Goal: Book appointment/travel/reservation

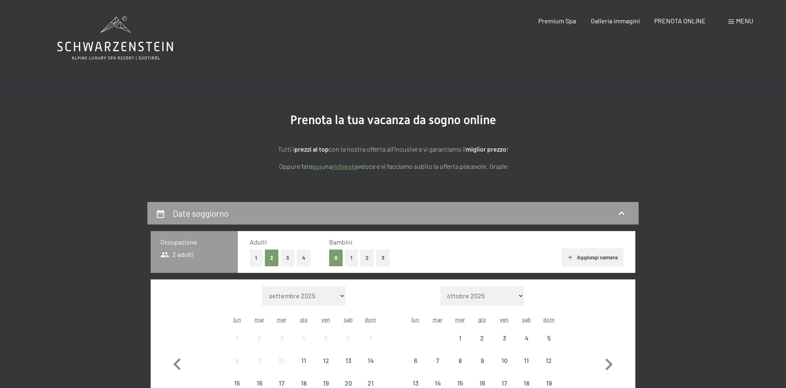
click at [190, 298] on div "Mese/anno settembre 2025 ottobre 2025 novembre 2025 dicembre 2025 gennaio 2026 …" at bounding box center [392, 363] width 455 height 154
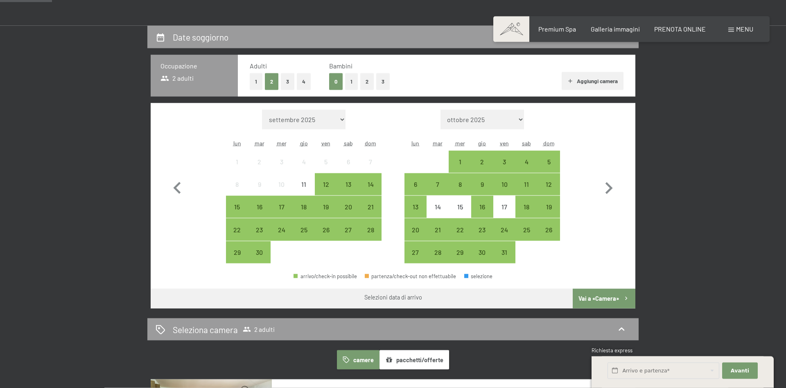
scroll to position [186, 0]
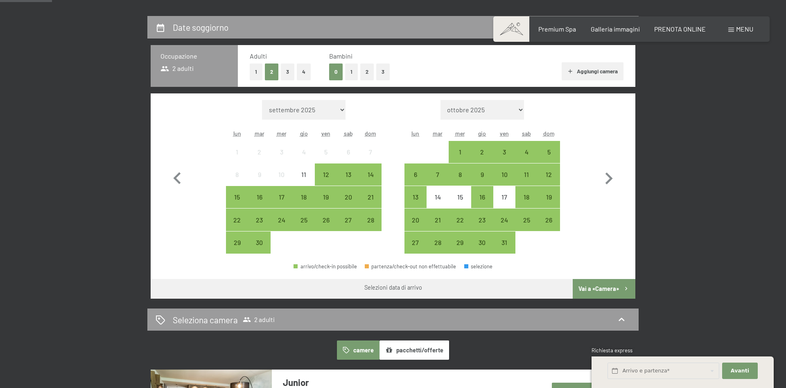
click at [385, 69] on button "3" at bounding box center [383, 71] width 14 height 17
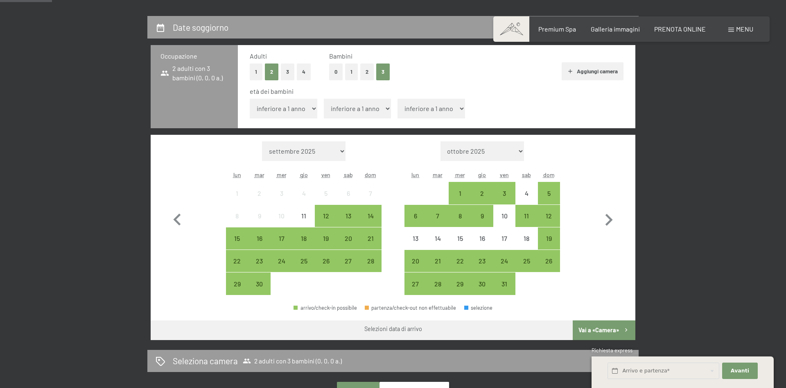
click at [250, 99] on select "inferiore a 1 anno 1 anno 2 anni 3 anni 4 anni 5 anni 6 anni 7 anni 8 anni 9 an…" at bounding box center [284, 109] width 68 height 20
select select "16"
click option "16 anni" at bounding box center [0, 0] width 0 height 0
click at [324, 99] on select "inferiore a 1 anno 1 anno 2 anni 3 anni 4 anni 5 anni 6 anni 7 anni 8 anni 9 an…" at bounding box center [358, 109] width 68 height 20
select select "13"
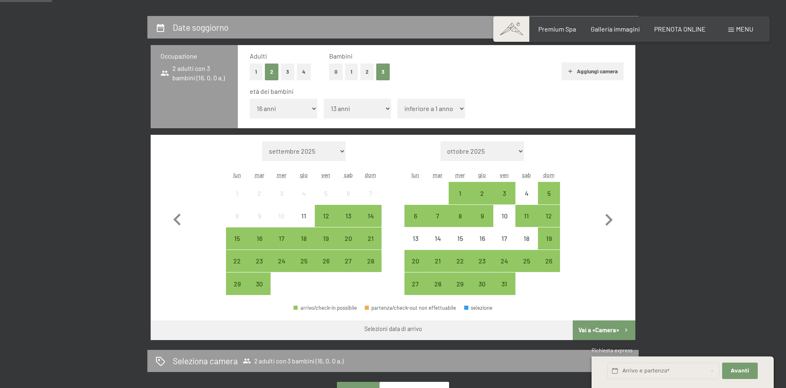
click option "13 anni" at bounding box center [0, 0] width 0 height 0
click at [397, 99] on select "inferiore a 1 anno 1 anno 2 anni 3 anni 4 anni 5 anni 6 anni 7 anni 8 anni 9 an…" at bounding box center [431, 109] width 68 height 20
select select "13"
click option "13 anni" at bounding box center [0, 0] width 0 height 0
click at [606, 220] on icon "button" at bounding box center [609, 220] width 24 height 24
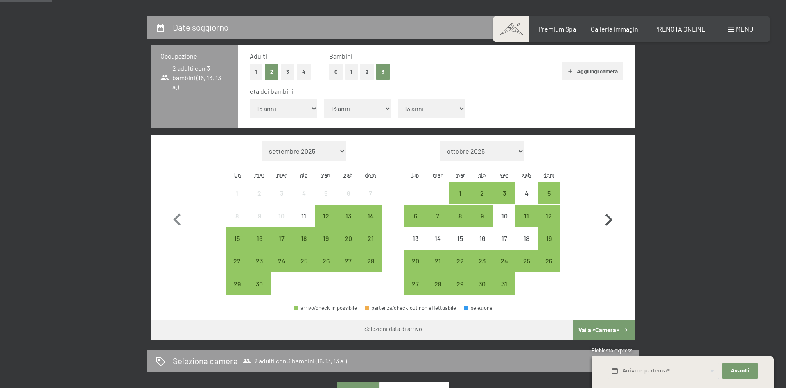
select select "[DATE]"
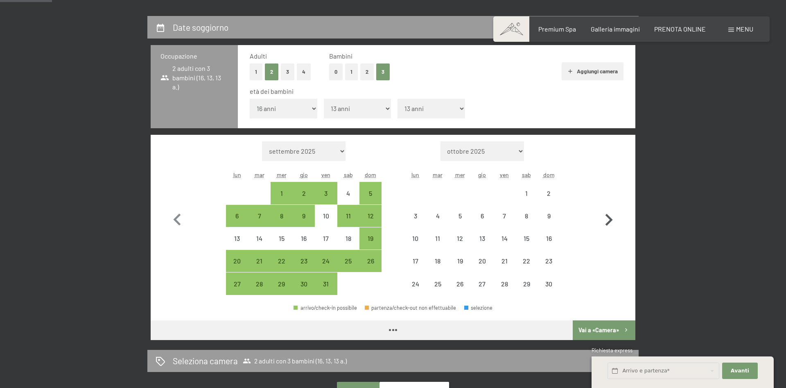
select select "[DATE]"
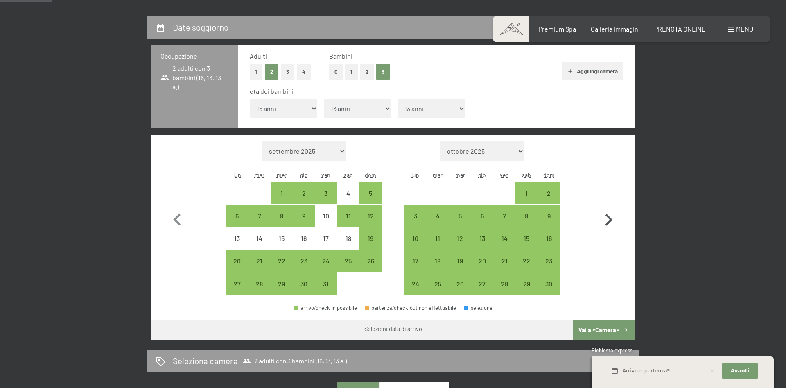
click at [606, 220] on icon "button" at bounding box center [609, 220] width 24 height 24
select select "[DATE]"
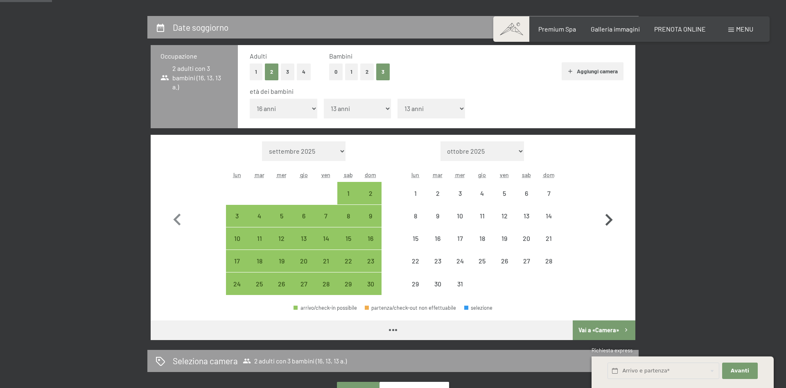
select select "[DATE]"
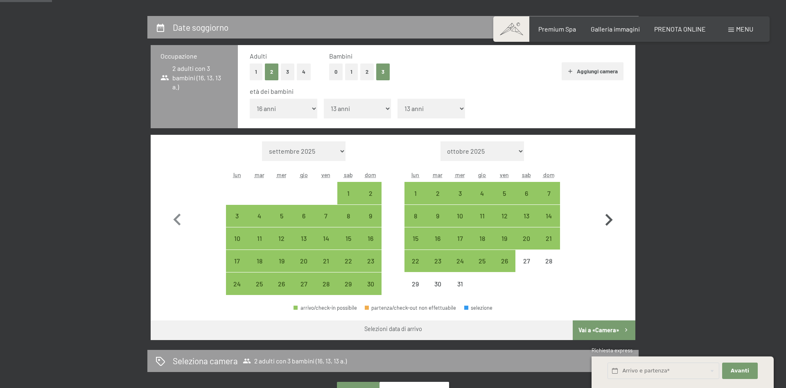
click at [606, 220] on icon "button" at bounding box center [609, 220] width 24 height 24
select select "[DATE]"
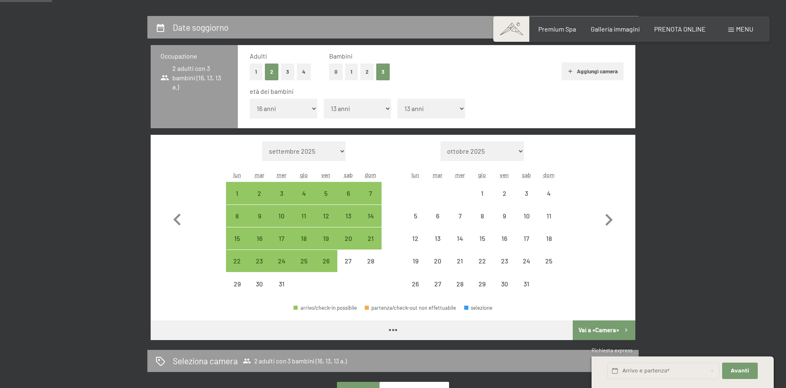
select select "[DATE]"
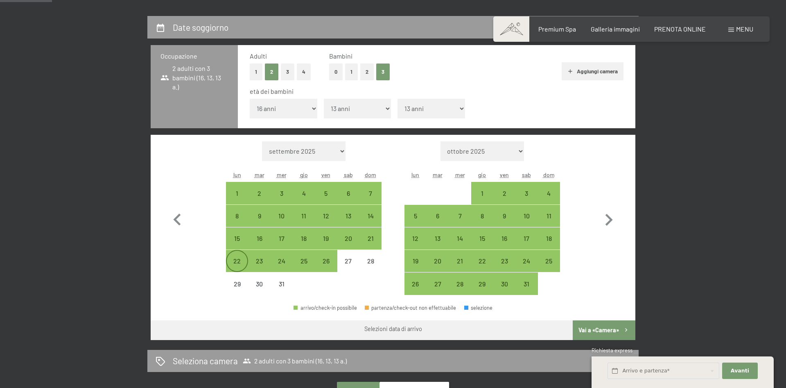
click at [232, 257] on div "22" at bounding box center [237, 260] width 20 height 20
select select "[DATE]"
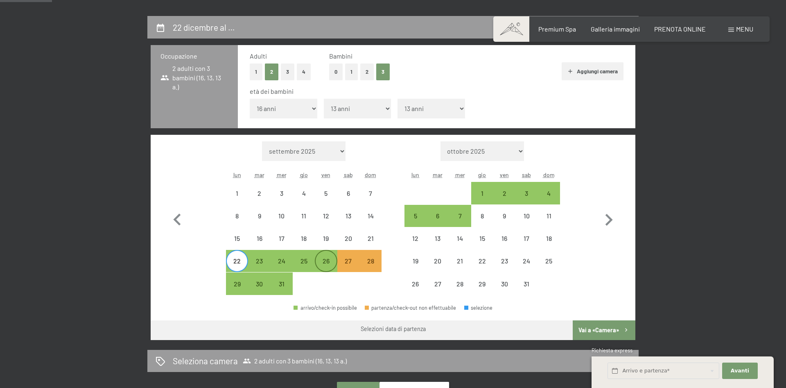
click at [327, 268] on div "26" at bounding box center [326, 267] width 20 height 20
select select "[DATE]"
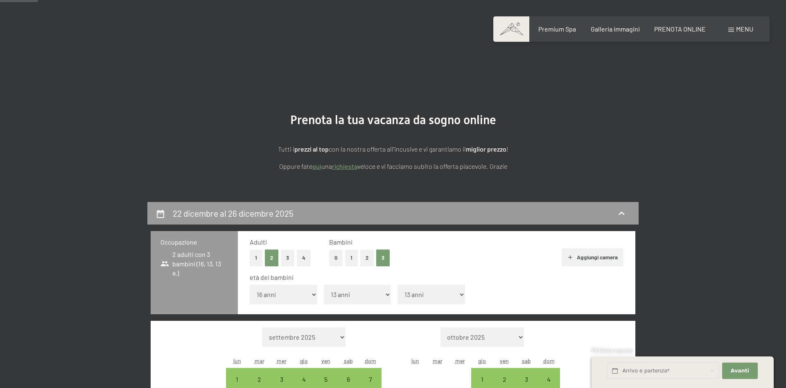
scroll to position [279, 0]
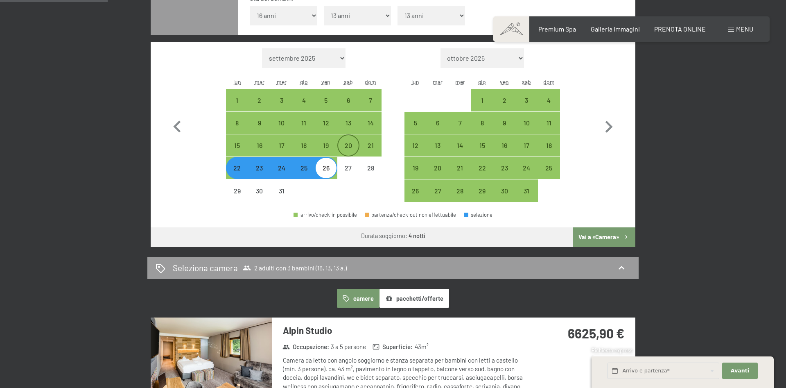
click at [348, 155] on div "20" at bounding box center [348, 152] width 20 height 20
select select "[DATE]"
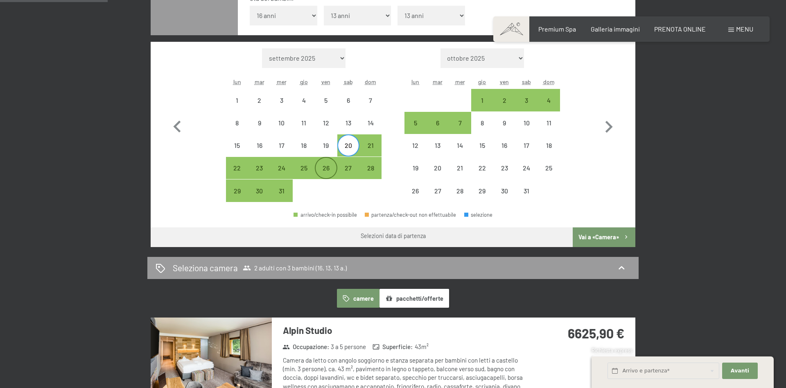
click at [321, 175] on div "26" at bounding box center [326, 175] width 20 height 20
select select "[DATE]"
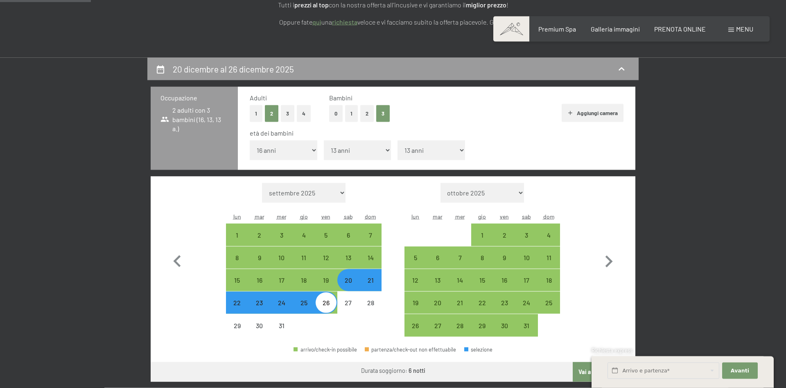
scroll to position [186, 0]
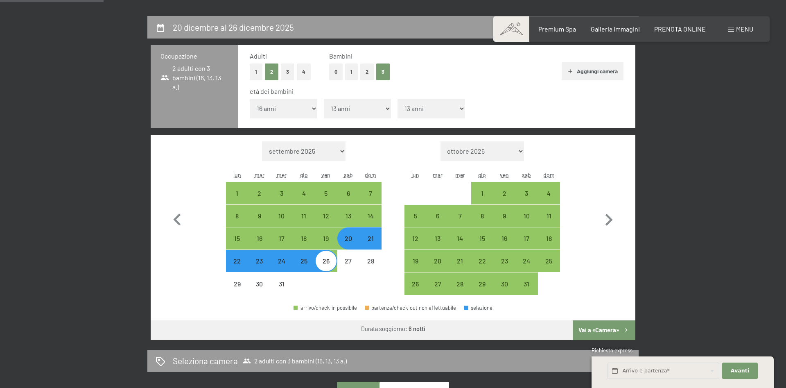
click at [370, 242] on div "21" at bounding box center [370, 245] width 20 height 20
select select "[DATE]"
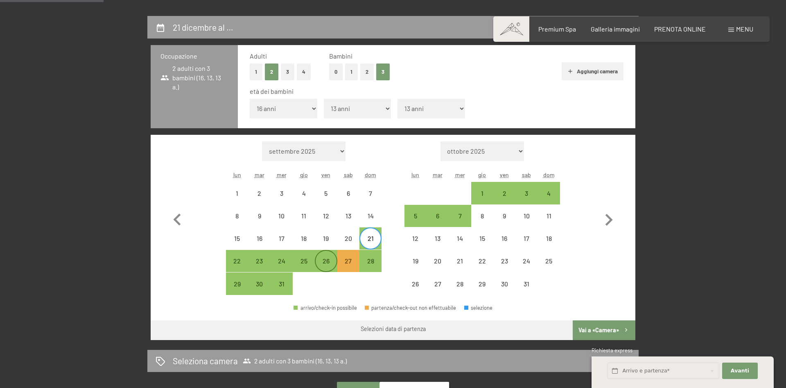
click at [328, 259] on div "26" at bounding box center [326, 267] width 20 height 20
select select "[DATE]"
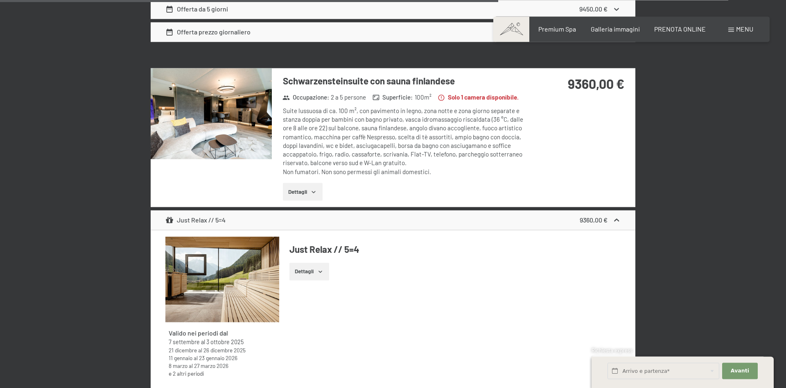
scroll to position [1393, 0]
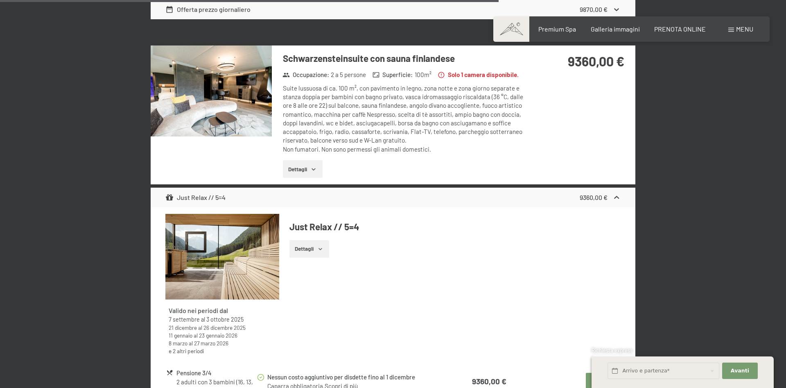
click at [318, 252] on icon "button" at bounding box center [320, 249] width 7 height 7
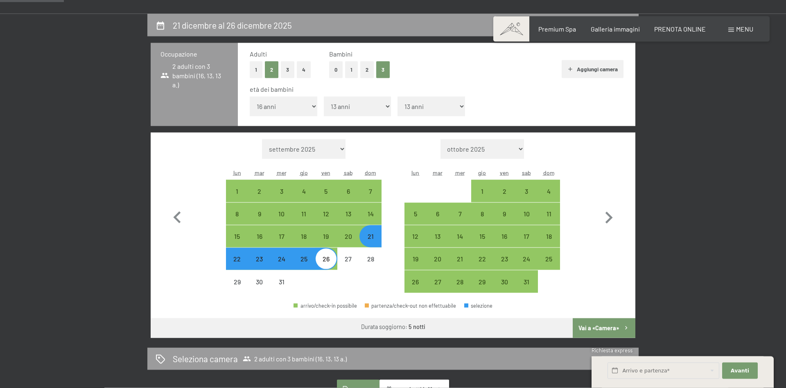
scroll to position [186, 0]
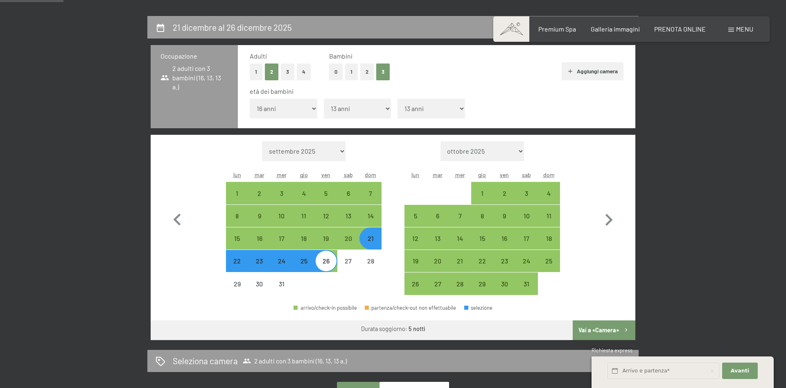
click at [234, 264] on div "22" at bounding box center [237, 267] width 20 height 20
select select "[DATE]"
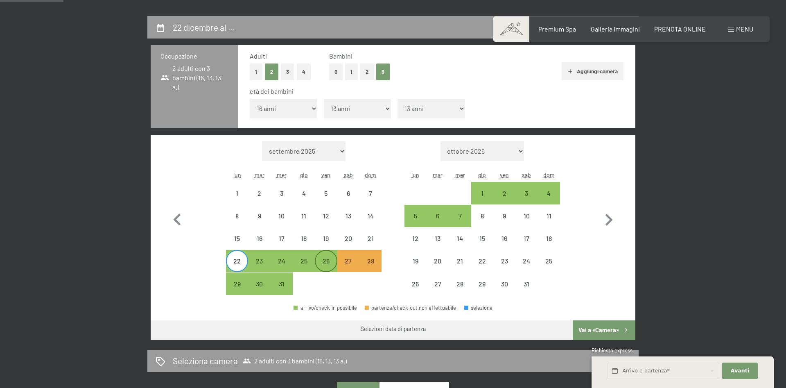
click at [330, 264] on div "26" at bounding box center [326, 267] width 20 height 20
select select "[DATE]"
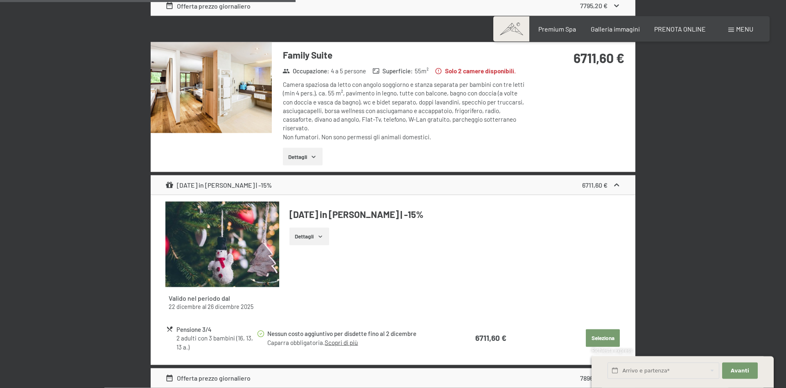
scroll to position [929, 0]
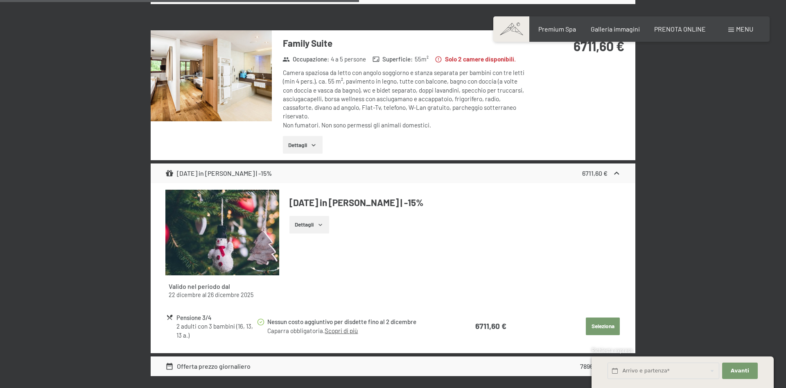
click at [319, 227] on icon "button" at bounding box center [320, 224] width 7 height 7
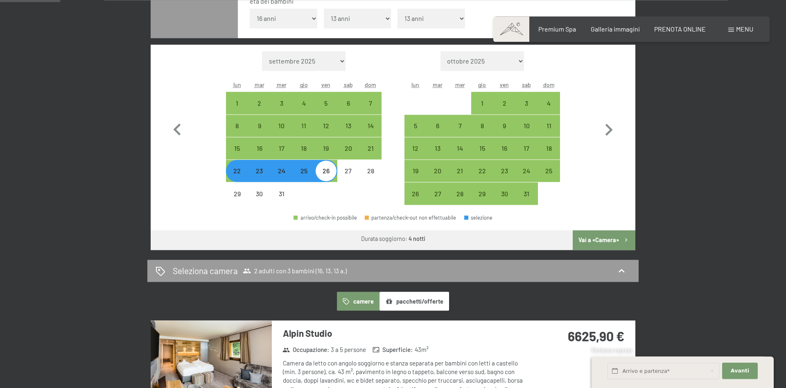
scroll to position [279, 0]
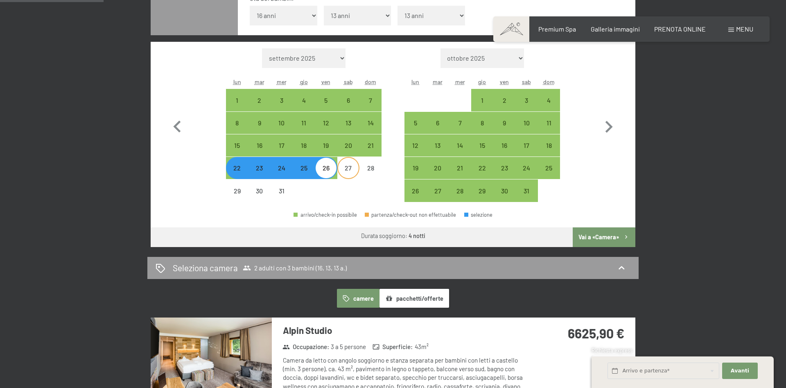
click at [349, 168] on div "27" at bounding box center [348, 175] width 20 height 20
select select "[DATE]"
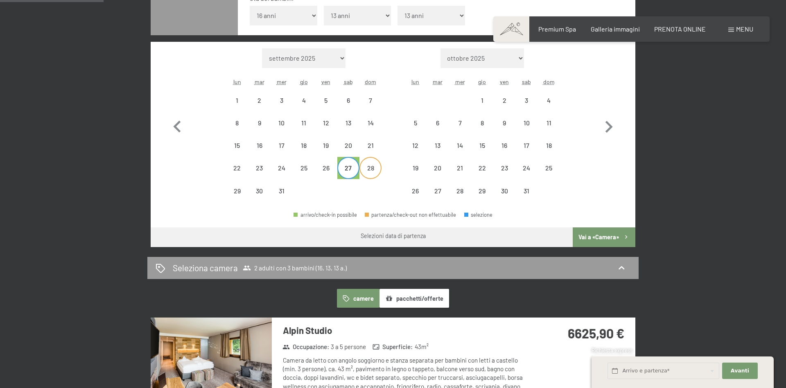
click at [374, 165] on div "28" at bounding box center [370, 175] width 20 height 20
select select "[DATE]"
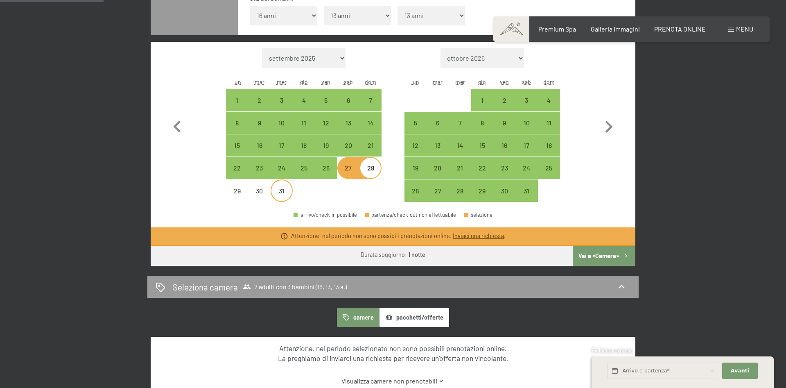
click at [288, 192] on div "31" at bounding box center [281, 197] width 20 height 20
select select "[DATE]"
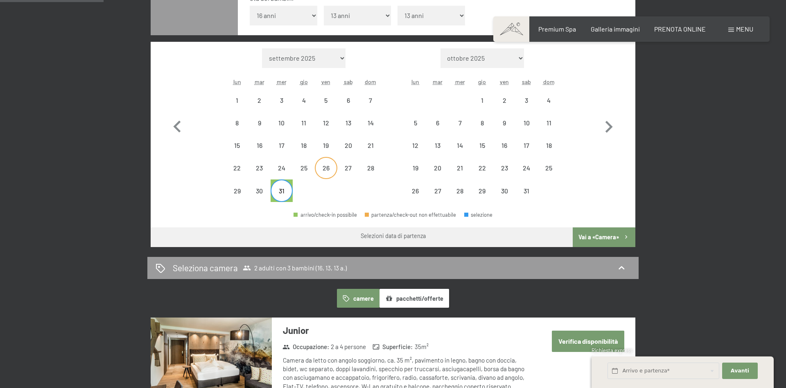
click at [327, 171] on div "26" at bounding box center [326, 175] width 20 height 20
select select "[DATE]"
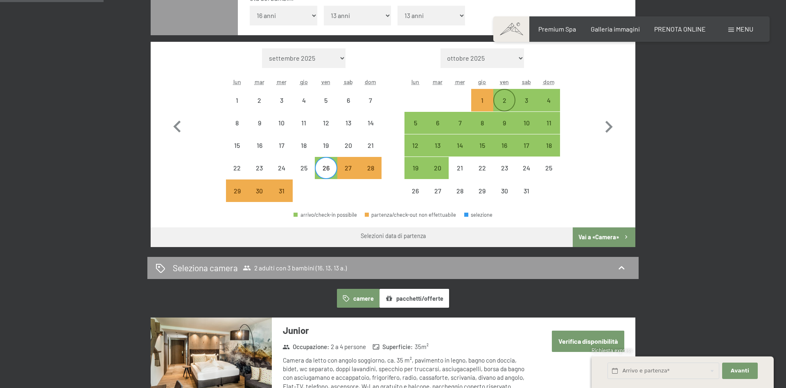
click at [507, 102] on div "2" at bounding box center [504, 107] width 20 height 20
select select "[DATE]"
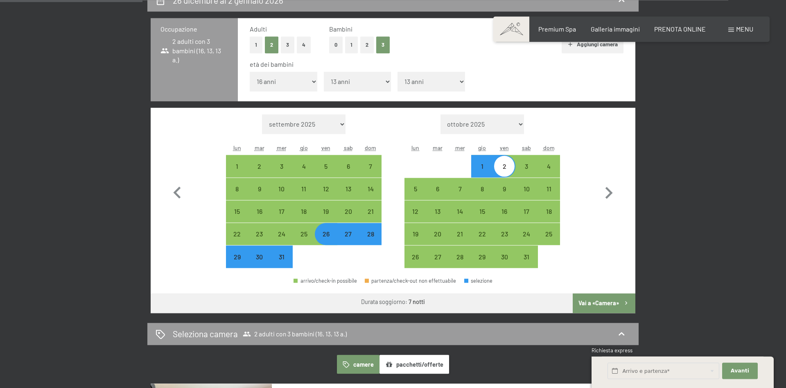
scroll to position [186, 0]
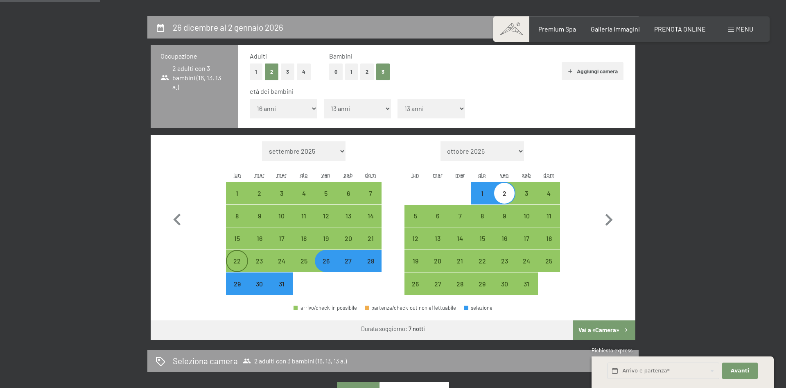
click at [234, 262] on div "22" at bounding box center [237, 267] width 20 height 20
select select "[DATE]"
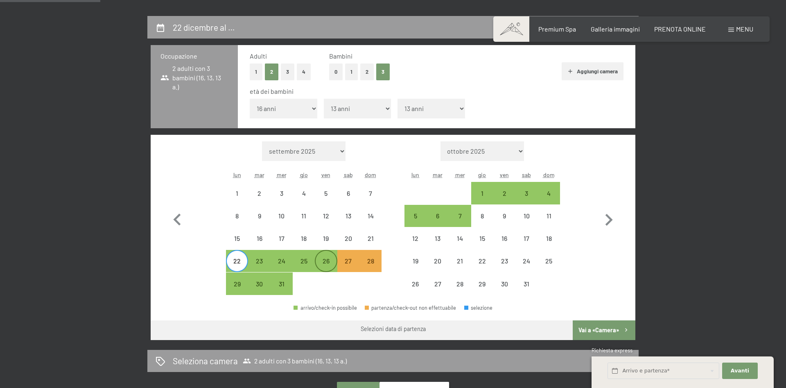
click at [323, 259] on div "26" at bounding box center [326, 267] width 20 height 20
select select "[DATE]"
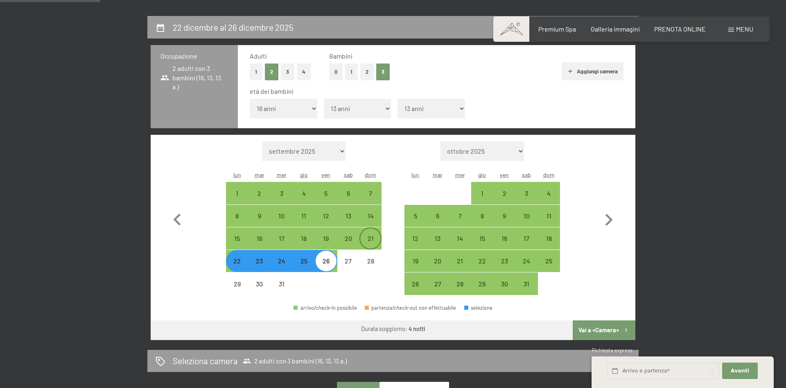
click at [368, 246] on div "21" at bounding box center [370, 245] width 20 height 20
select select "[DATE]"
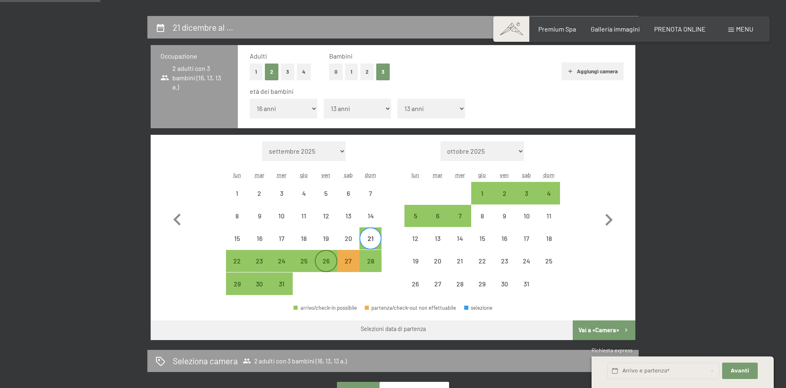
click at [322, 259] on div "26" at bounding box center [326, 267] width 20 height 20
select select "[DATE]"
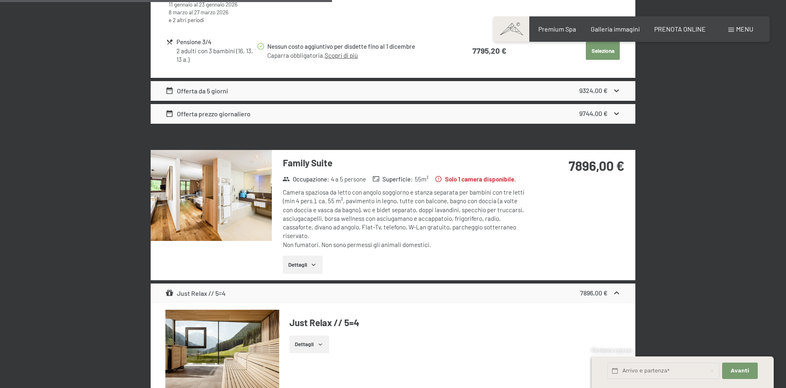
scroll to position [836, 0]
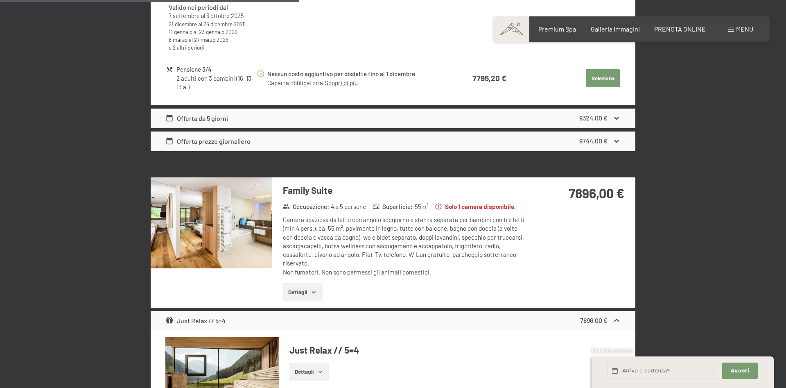
click at [316, 292] on icon "button" at bounding box center [313, 292] width 7 height 7
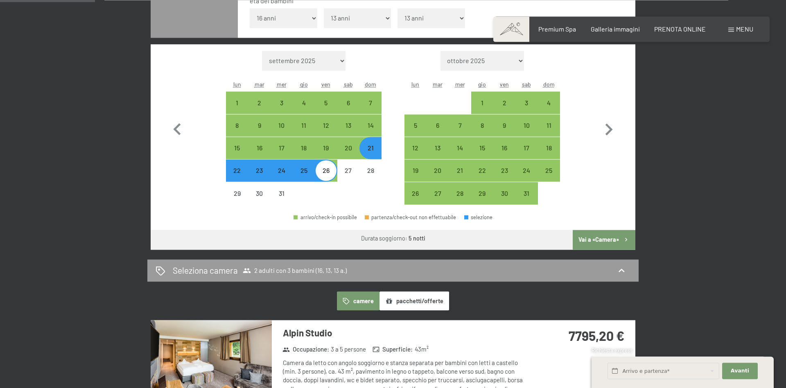
scroll to position [279, 0]
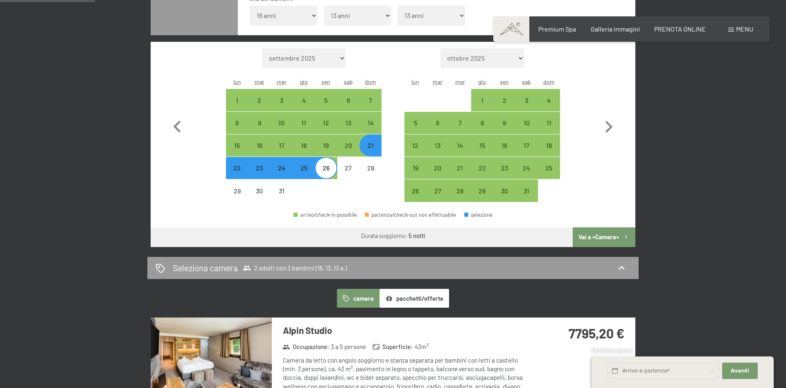
click at [237, 168] on div "22" at bounding box center [237, 175] width 20 height 20
select select "[DATE]"
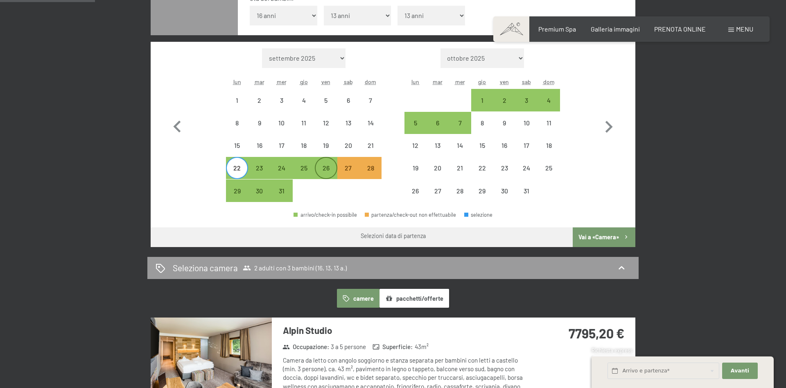
click at [331, 170] on div "26" at bounding box center [326, 175] width 20 height 20
select select "[DATE]"
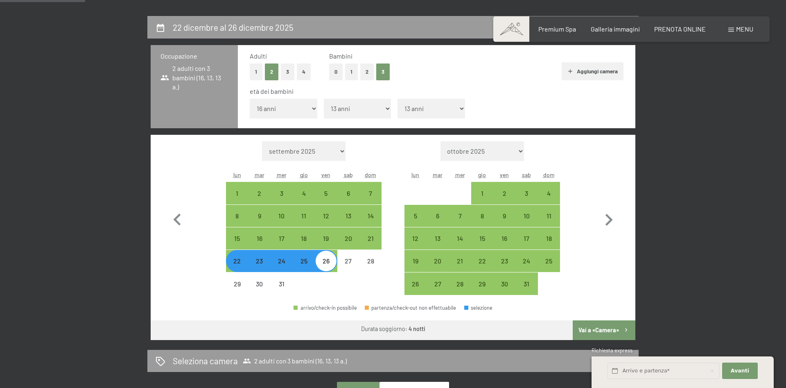
scroll to position [372, 0]
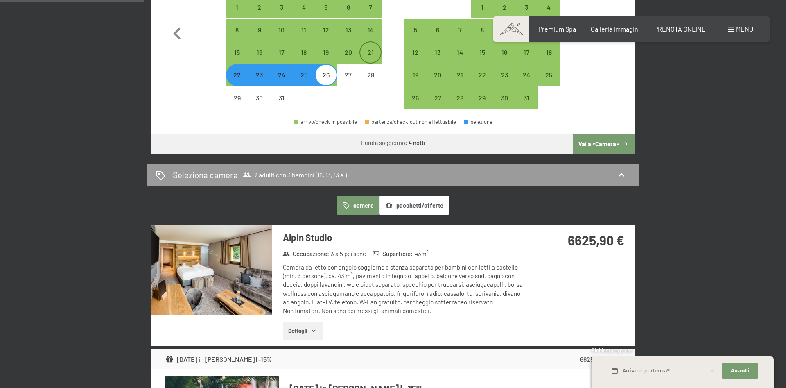
click at [365, 54] on div "21" at bounding box center [370, 59] width 20 height 20
select select "[DATE]"
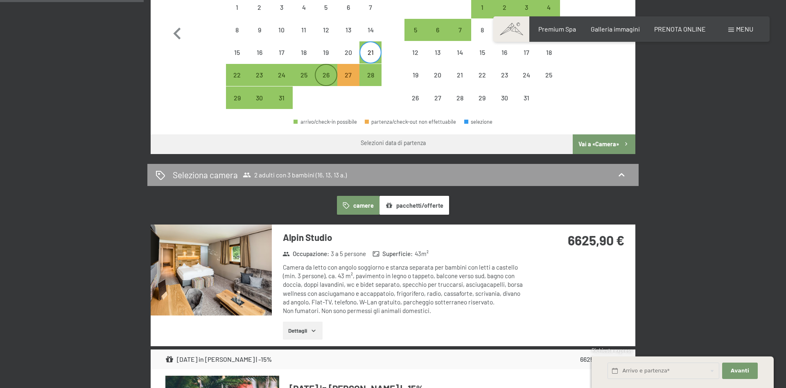
click at [321, 80] on div "26" at bounding box center [326, 82] width 20 height 20
select select "[DATE]"
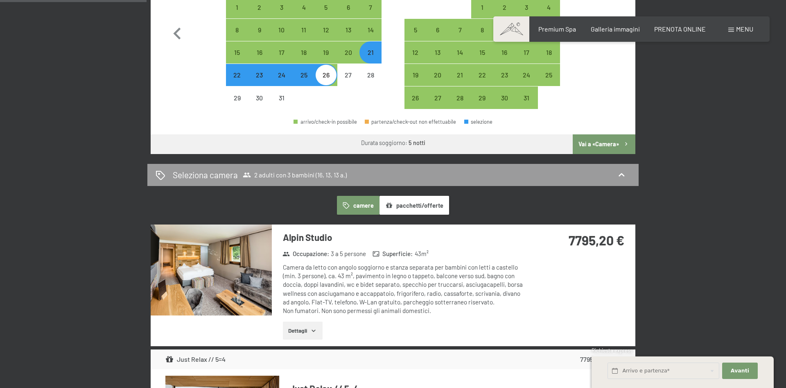
scroll to position [464, 0]
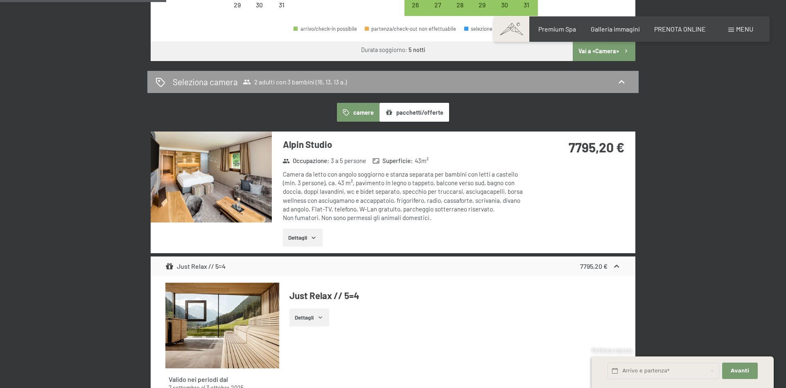
click at [302, 236] on button "Dettagli" at bounding box center [303, 237] width 40 height 18
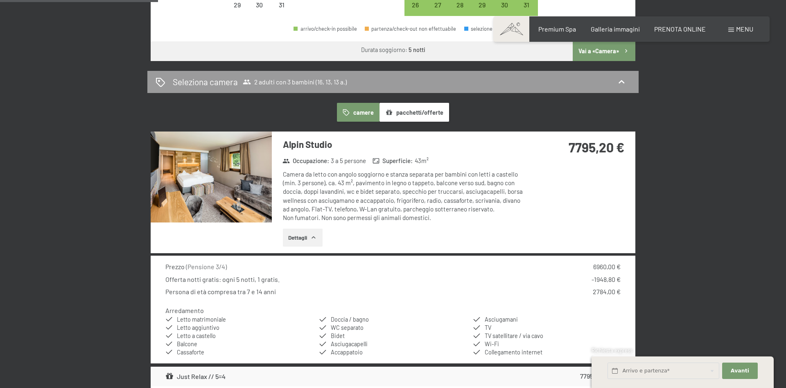
click at [256, 195] on img at bounding box center [211, 176] width 121 height 91
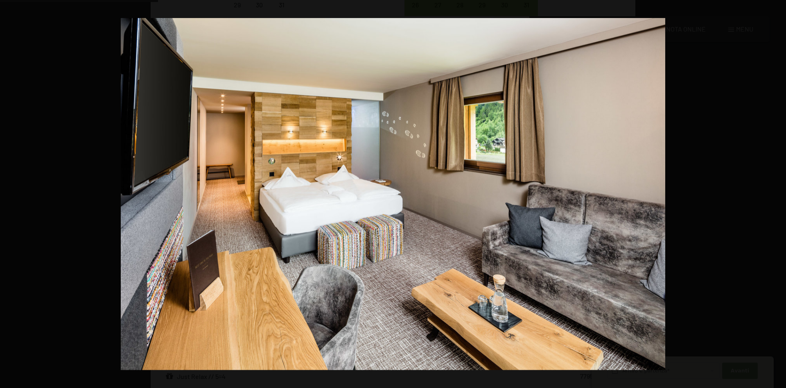
click at [773, 191] on button "button" at bounding box center [771, 194] width 29 height 41
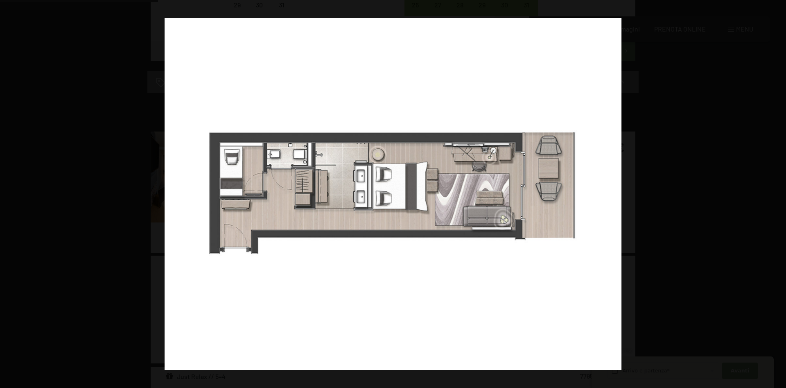
click at [778, 195] on button "button" at bounding box center [771, 194] width 29 height 41
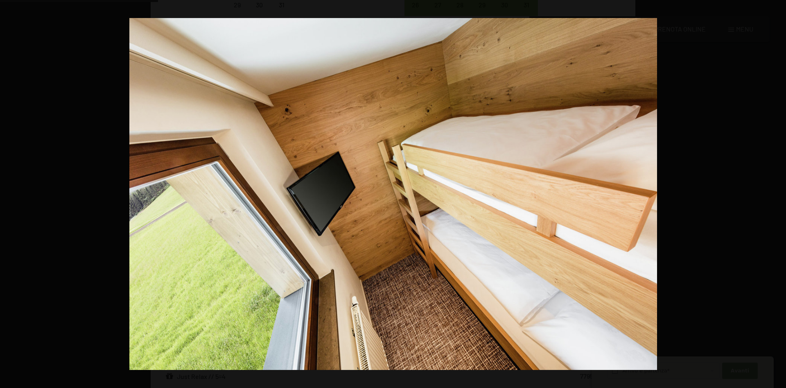
click at [778, 195] on button "button" at bounding box center [771, 194] width 29 height 41
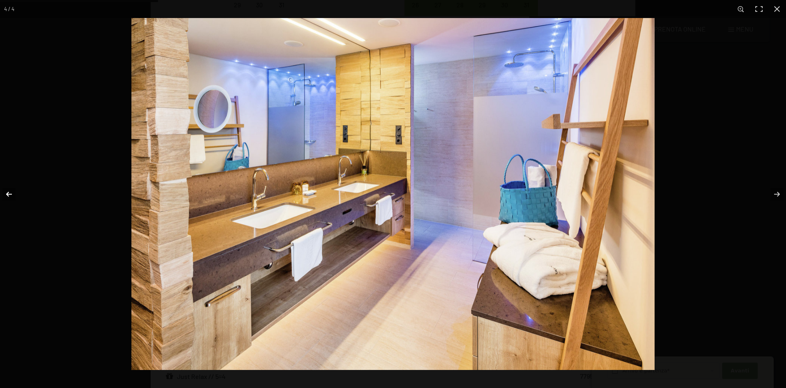
click at [11, 194] on button "button" at bounding box center [14, 194] width 29 height 41
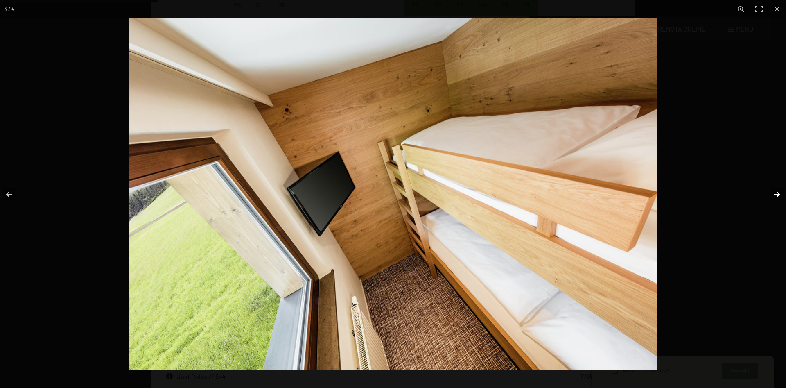
click at [778, 194] on button "button" at bounding box center [771, 194] width 29 height 41
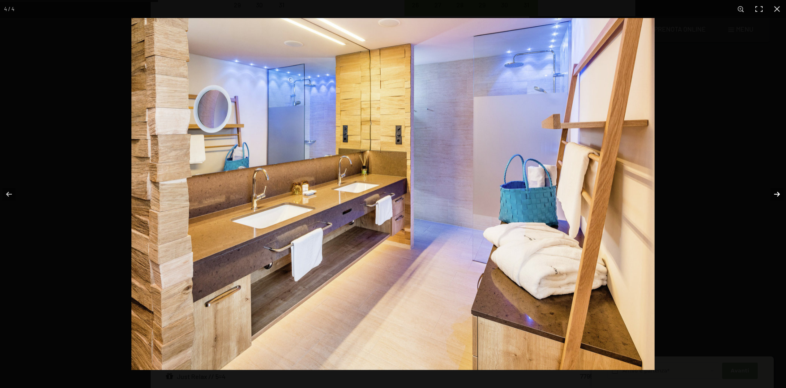
click at [776, 194] on button "button" at bounding box center [771, 194] width 29 height 41
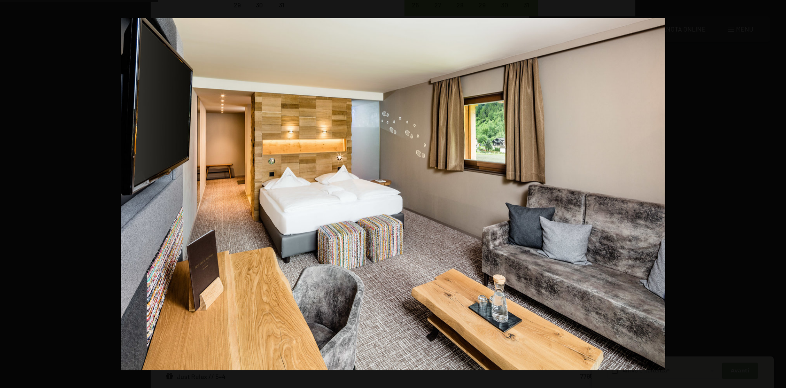
click at [775, 193] on button "button" at bounding box center [771, 194] width 29 height 41
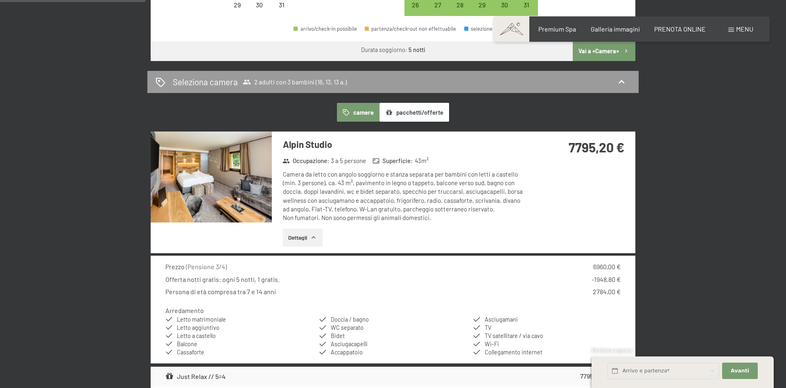
scroll to position [279, 0]
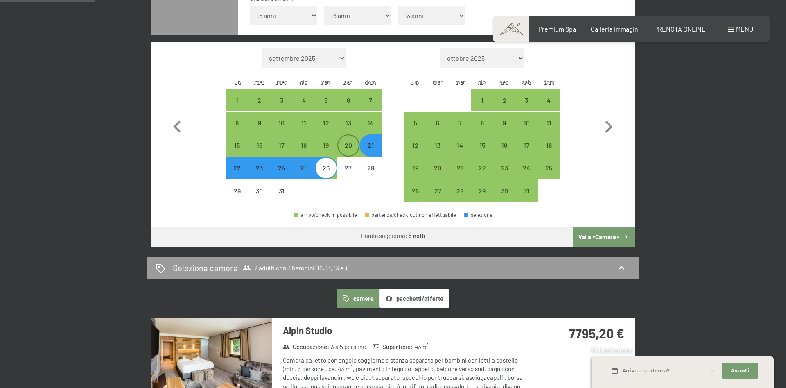
click at [353, 146] on div "20" at bounding box center [348, 152] width 20 height 20
select select "[DATE]"
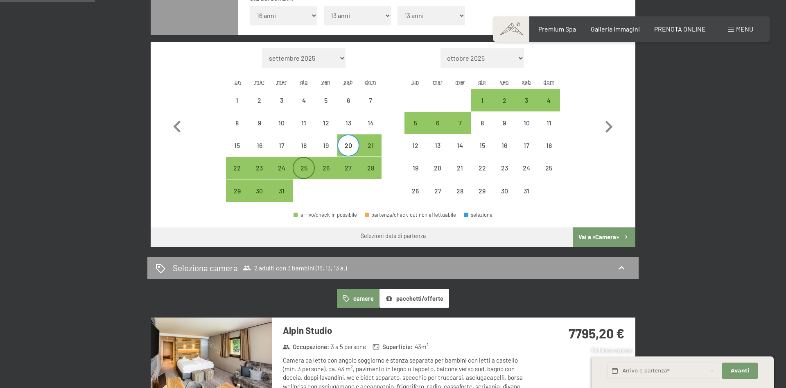
click at [300, 170] on div "25" at bounding box center [303, 175] width 20 height 20
select select "[DATE]"
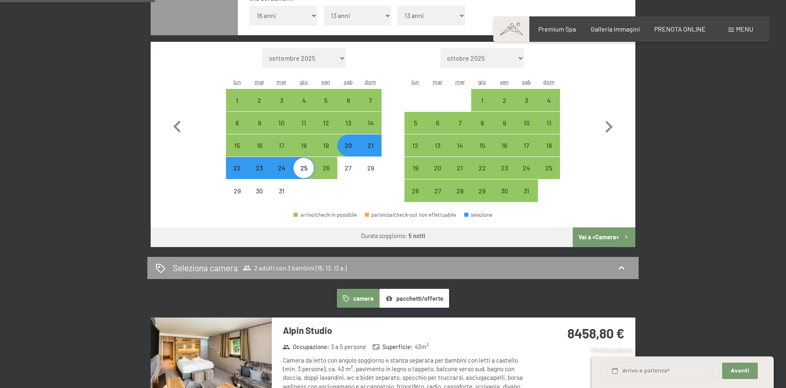
click at [374, 150] on div "21" at bounding box center [370, 152] width 20 height 20
select select "[DATE]"
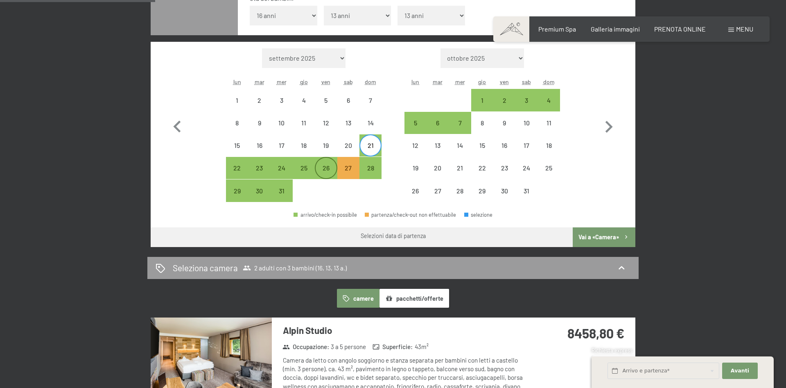
click at [325, 173] on div "26" at bounding box center [326, 175] width 20 height 20
select select "[DATE]"
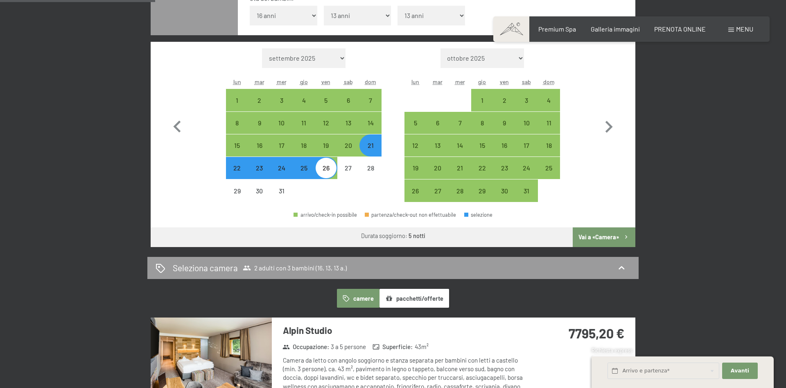
click at [241, 173] on div "22" at bounding box center [237, 175] width 20 height 20
select select "[DATE]"
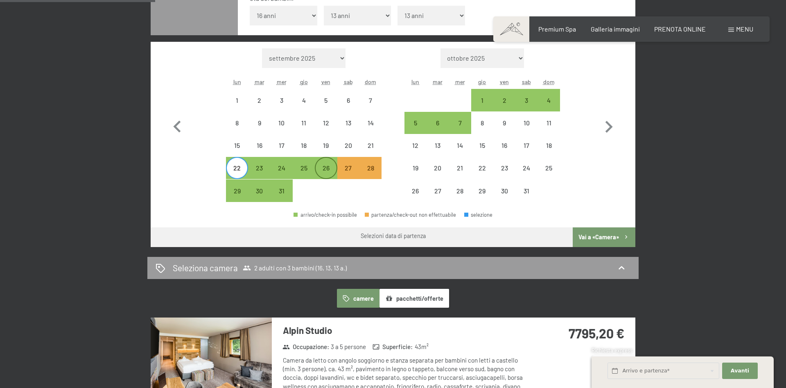
click at [323, 175] on div "26" at bounding box center [326, 175] width 20 height 20
select select "[DATE]"
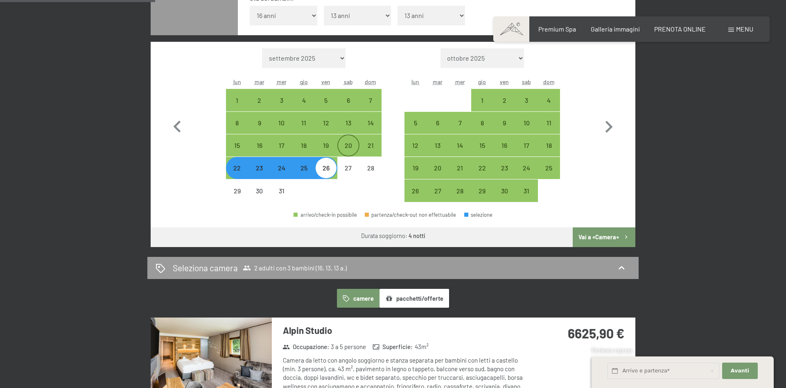
click at [348, 149] on div "20" at bounding box center [348, 152] width 20 height 20
select select "[DATE]"
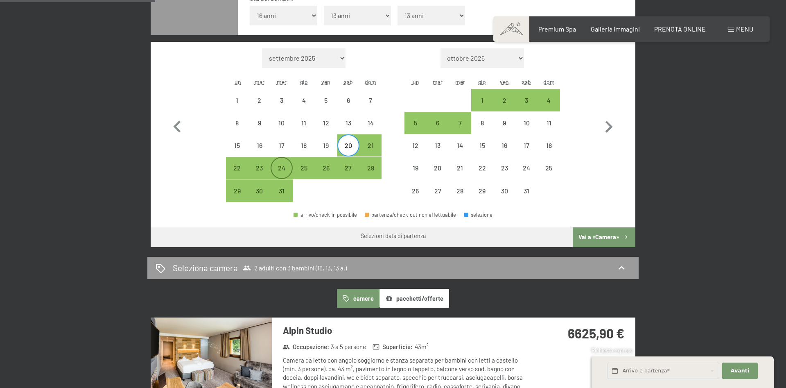
click at [286, 169] on div "24" at bounding box center [281, 175] width 20 height 20
select select "[DATE]"
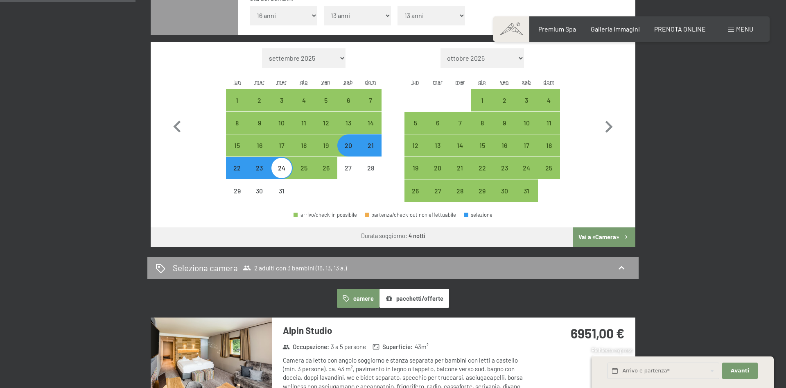
click at [343, 143] on div "20" at bounding box center [348, 152] width 20 height 20
select select "[DATE]"
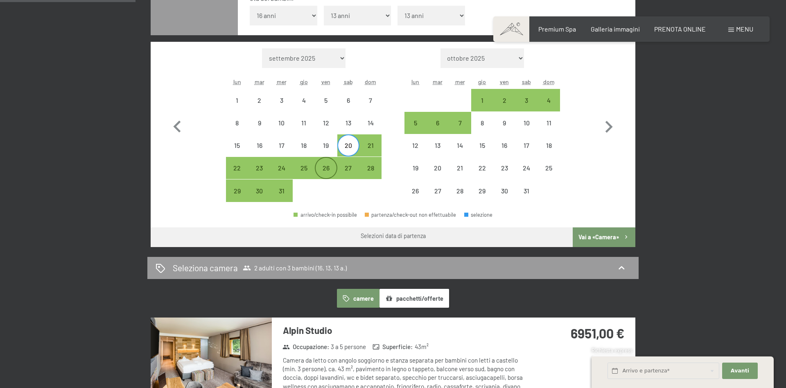
click at [328, 168] on div "26" at bounding box center [326, 175] width 20 height 20
select select "[DATE]"
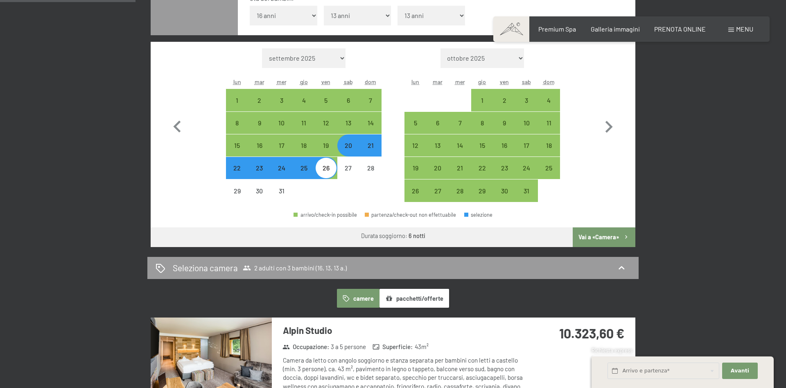
click at [349, 144] on div "20" at bounding box center [348, 152] width 20 height 20
select select "[DATE]"
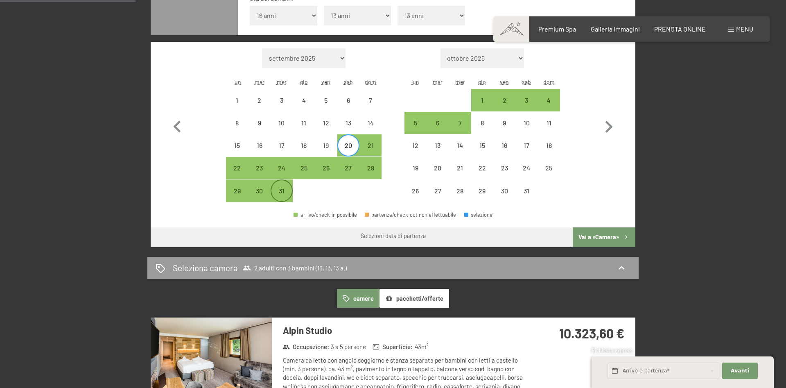
click at [282, 192] on div "31" at bounding box center [281, 197] width 20 height 20
select select "[DATE]"
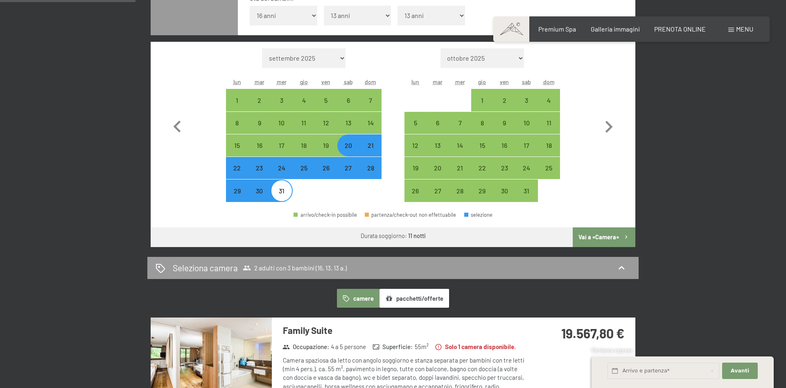
click at [356, 147] on div "20" at bounding box center [348, 152] width 20 height 20
select select "[DATE]"
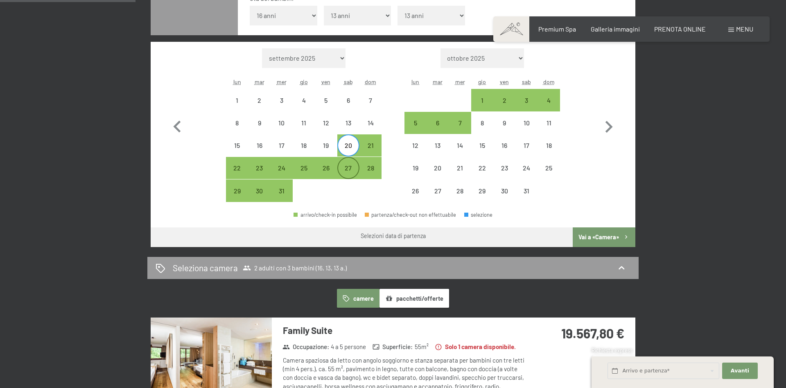
click at [348, 168] on div "27" at bounding box center [348, 175] width 20 height 20
select select "[DATE]"
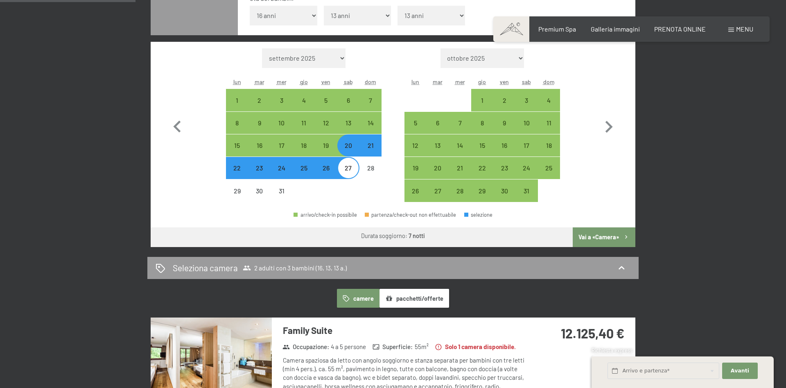
click at [343, 150] on div "20" at bounding box center [348, 152] width 20 height 20
select select "[DATE]"
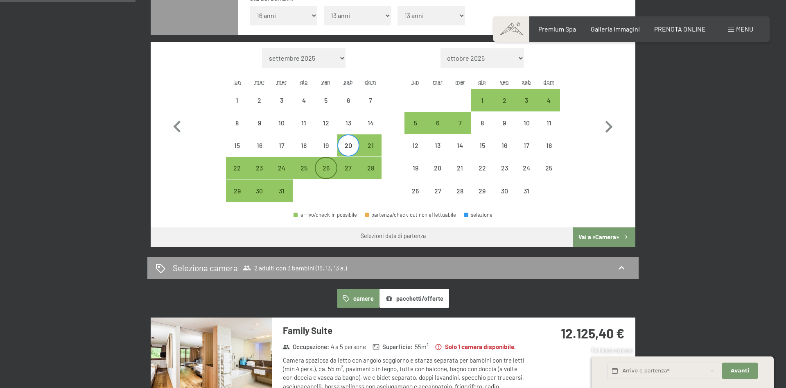
click at [320, 167] on div "26" at bounding box center [326, 175] width 20 height 20
select select "[DATE]"
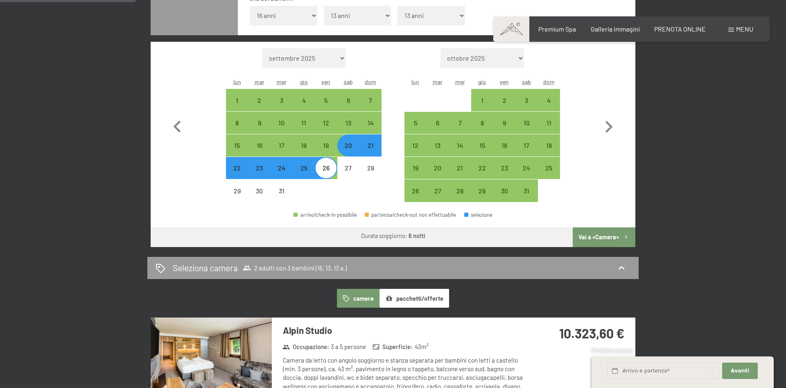
click at [352, 151] on div "20" at bounding box center [348, 152] width 20 height 20
select select "[DATE]"
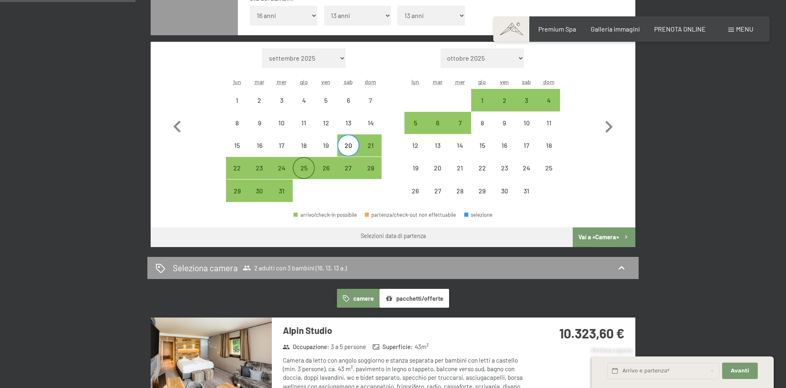
click at [304, 171] on div "25" at bounding box center [303, 175] width 20 height 20
select select "[DATE]"
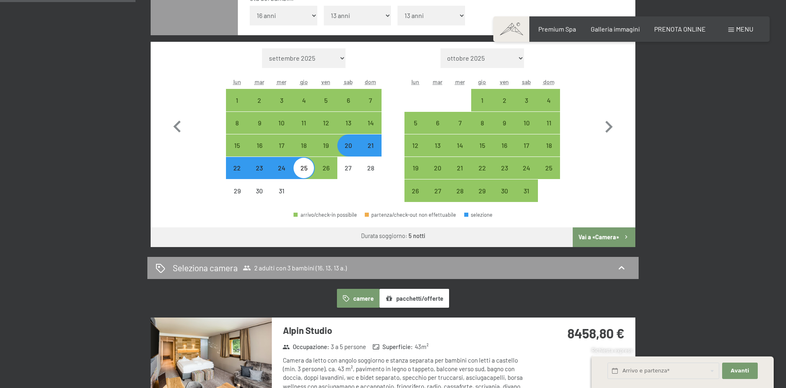
click at [368, 150] on div "21" at bounding box center [370, 152] width 20 height 20
select select "[DATE]"
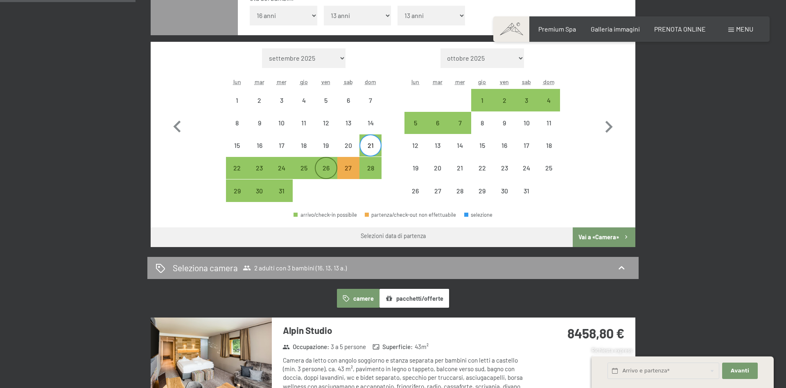
click at [319, 169] on div "26" at bounding box center [326, 175] width 20 height 20
select select "[DATE]"
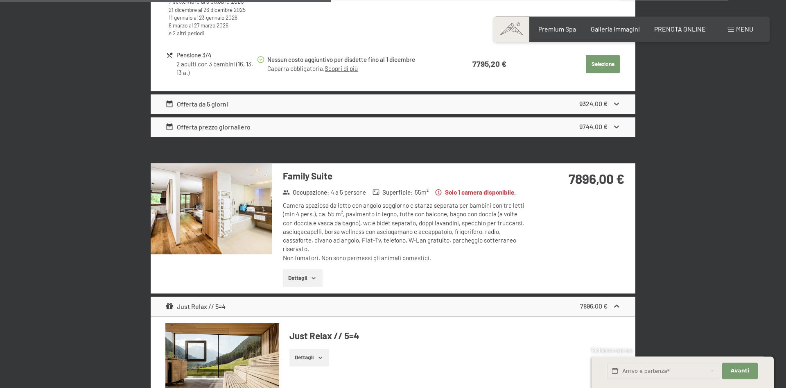
scroll to position [929, 0]
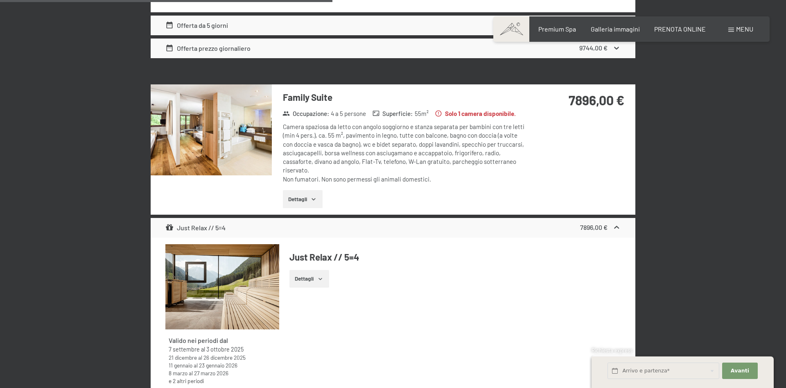
click at [295, 199] on button "Dettagli" at bounding box center [303, 199] width 40 height 18
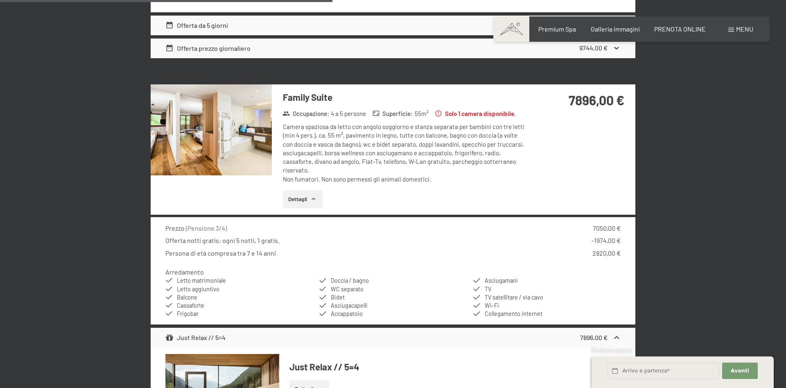
click at [221, 143] on img at bounding box center [211, 129] width 121 height 91
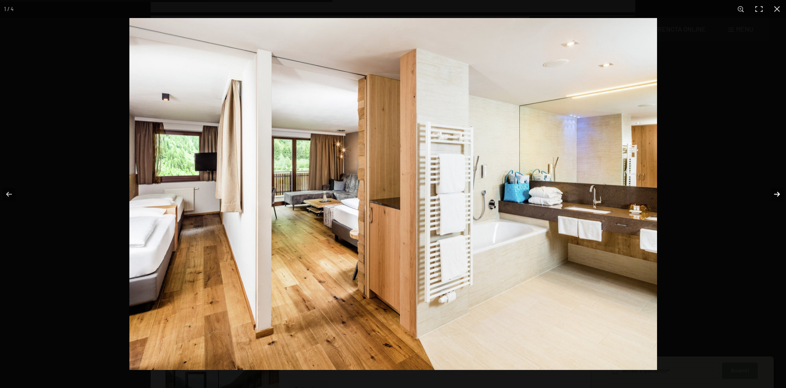
click at [777, 191] on button "button" at bounding box center [771, 194] width 29 height 41
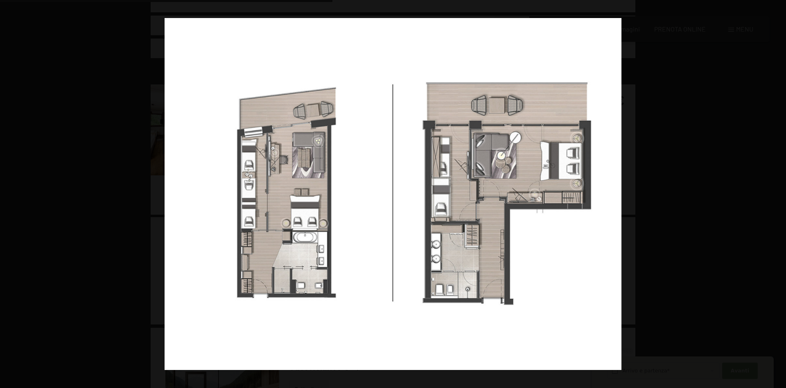
click at [777, 191] on button "button" at bounding box center [771, 194] width 29 height 41
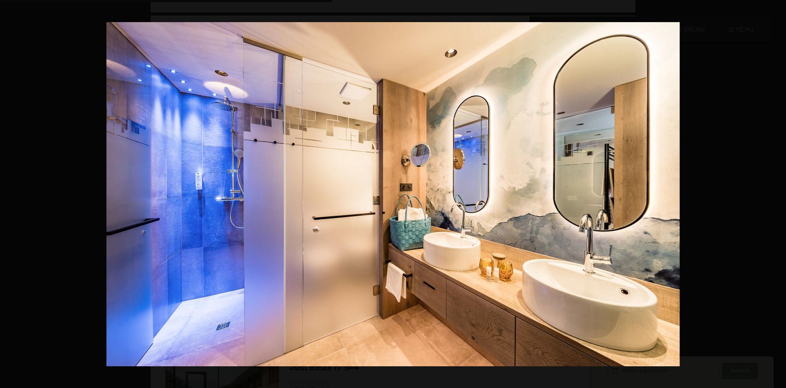
click at [777, 191] on button "button" at bounding box center [771, 194] width 29 height 41
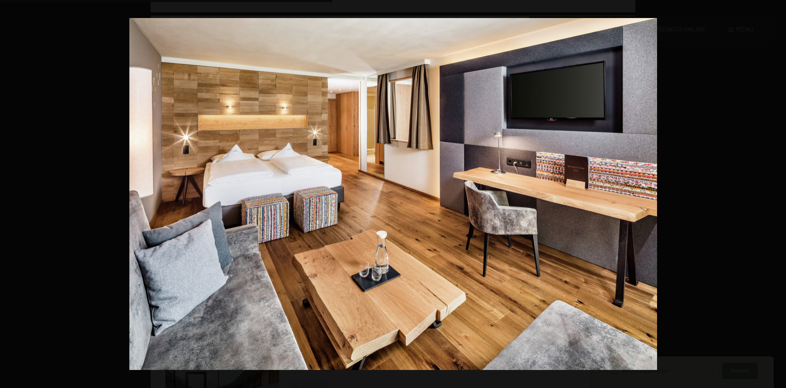
click at [777, 191] on button "button" at bounding box center [771, 194] width 29 height 41
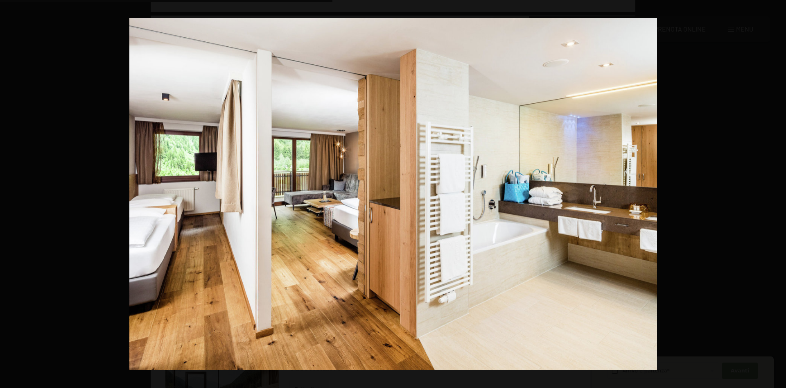
click at [777, 191] on button "button" at bounding box center [771, 194] width 29 height 41
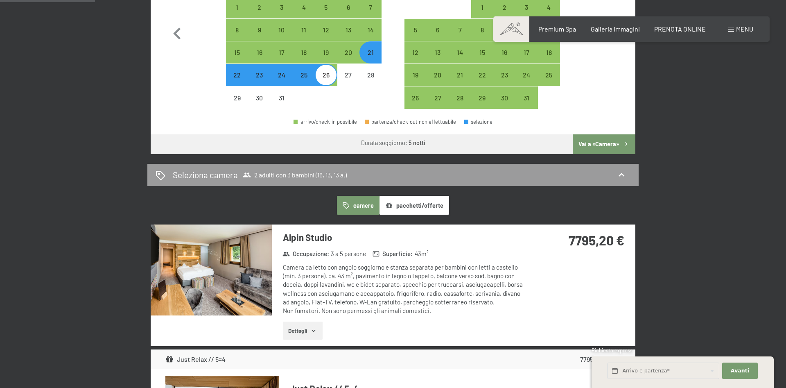
scroll to position [0, 0]
